Goal: Entertainment & Leisure: Browse casually

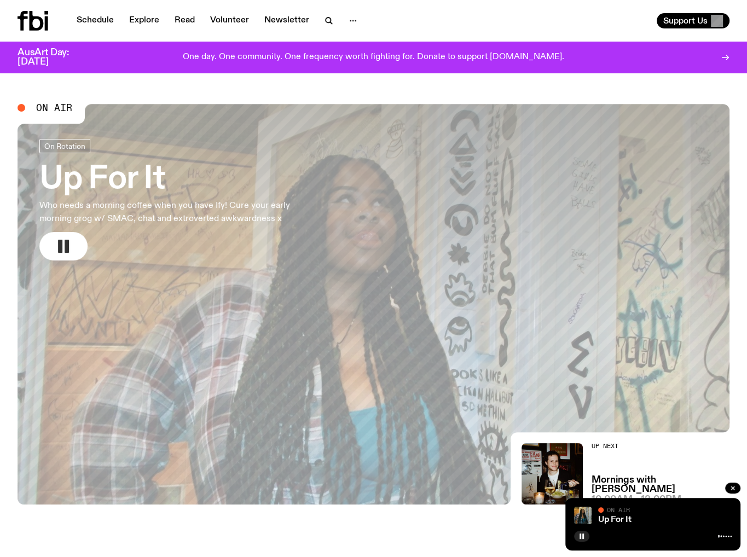
click at [59, 243] on rect "button" at bounding box center [60, 246] width 4 height 13
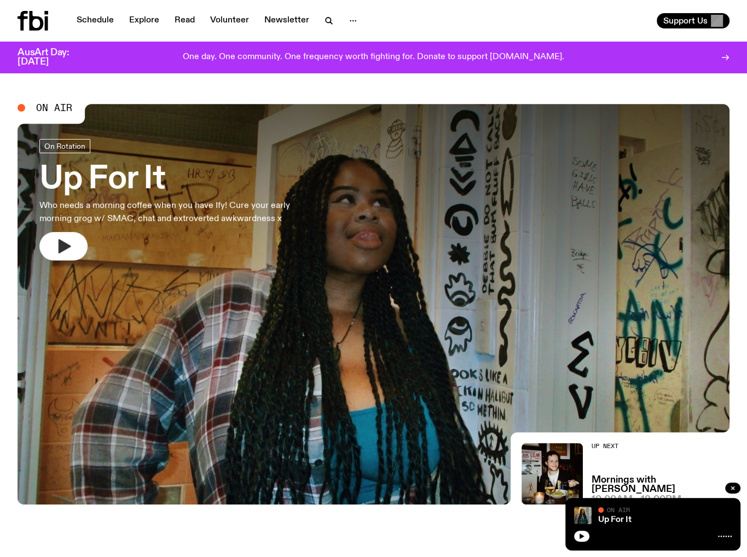
click at [59, 235] on button "button" at bounding box center [63, 246] width 48 height 28
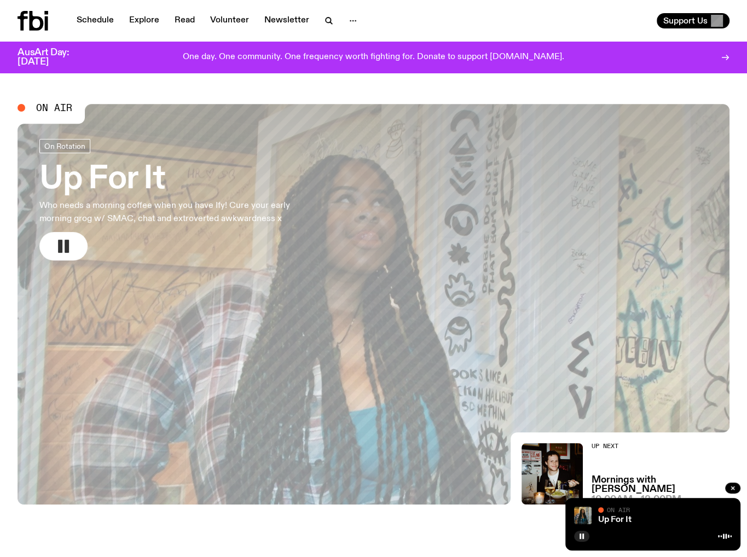
click at [68, 243] on rect "button" at bounding box center [67, 246] width 4 height 13
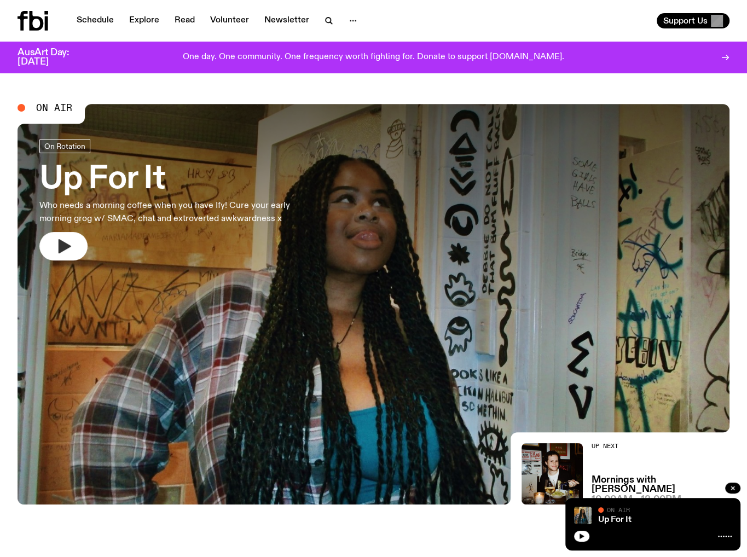
click at [54, 230] on link "Up For It Who needs a morning coffee when you have Ify! Cure your early morning…" at bounding box center [179, 199] width 280 height 121
click at [73, 243] on button "button" at bounding box center [63, 246] width 48 height 28
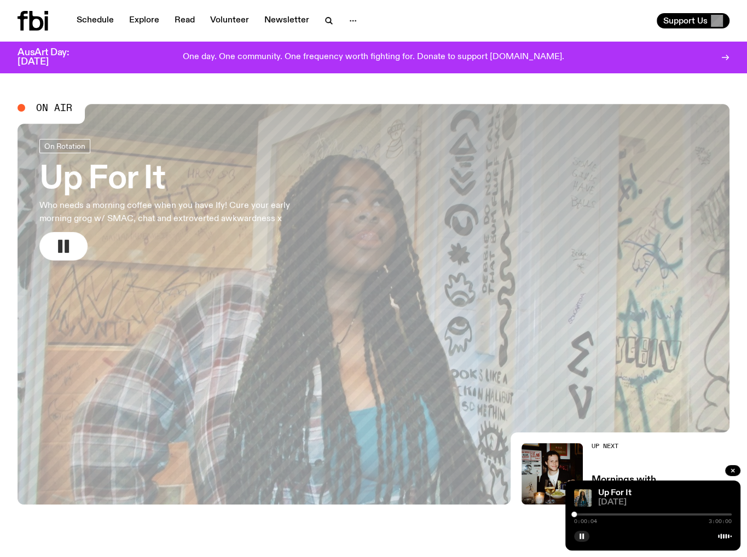
click at [60, 246] on rect "button" at bounding box center [60, 246] width 4 height 13
